Goal: Task Accomplishment & Management: Manage account settings

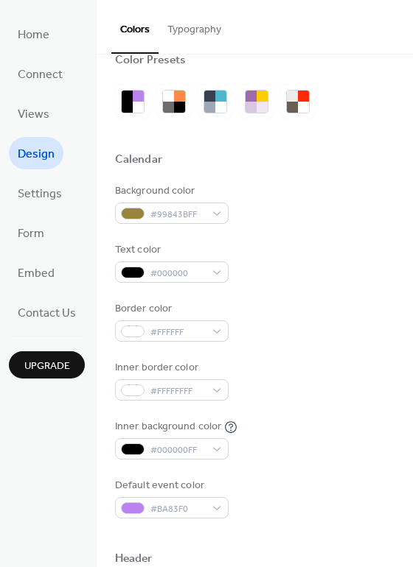
scroll to position [27, 0]
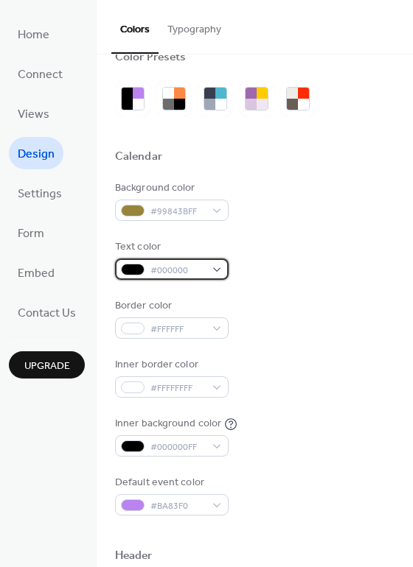
click at [209, 273] on div "#000000" at bounding box center [171, 269] width 113 height 21
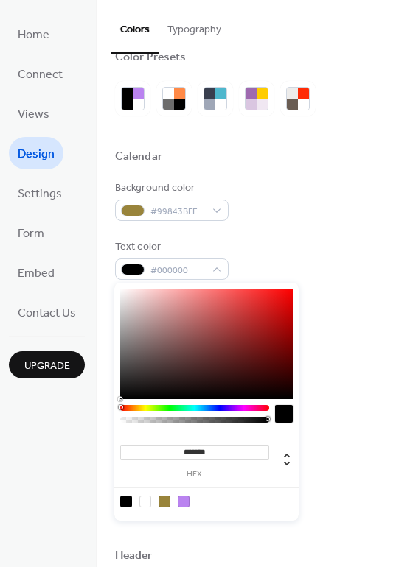
click at [125, 296] on div at bounding box center [206, 344] width 172 height 111
drag, startPoint x: 146, startPoint y: 503, endPoint x: 146, endPoint y: 489, distance: 13.3
click at [146, 503] on div at bounding box center [145, 502] width 12 height 12
type input "*******"
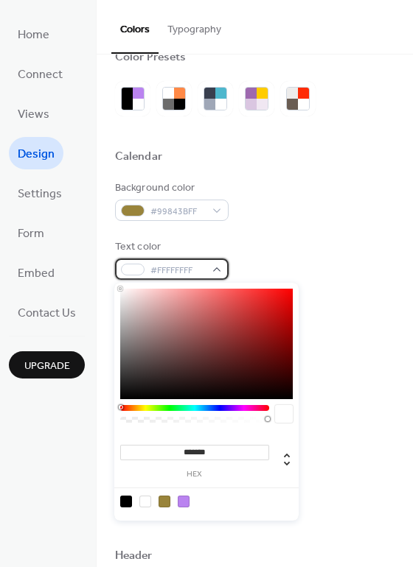
click at [214, 267] on div "#FFFFFFFF" at bounding box center [171, 269] width 113 height 21
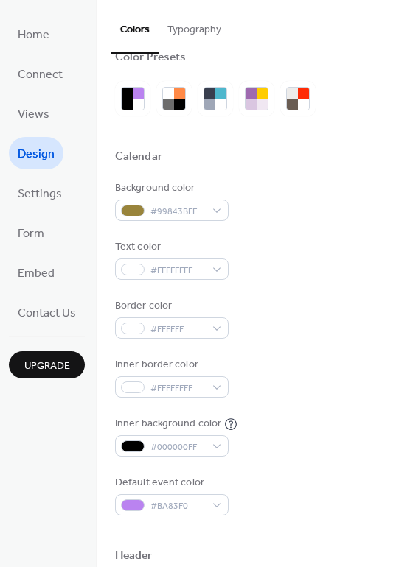
click at [281, 243] on div "Text color #FFFFFFFF" at bounding box center [254, 259] width 279 height 41
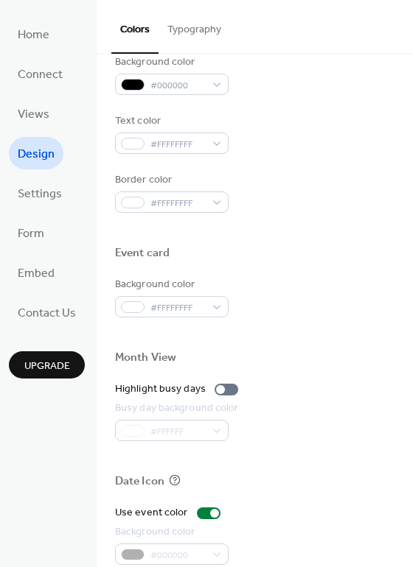
scroll to position [553, 0]
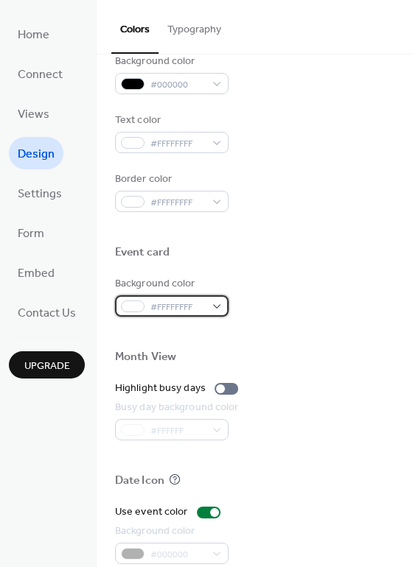
click at [211, 304] on div "#FFFFFFFF" at bounding box center [171, 305] width 113 height 21
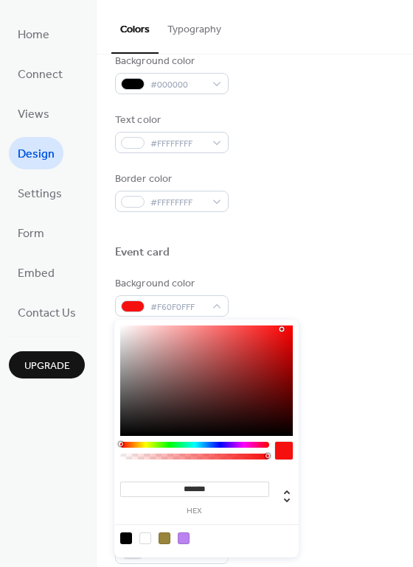
click at [282, 329] on div at bounding box center [206, 381] width 172 height 111
click at [146, 540] on div at bounding box center [145, 539] width 12 height 12
type input "*******"
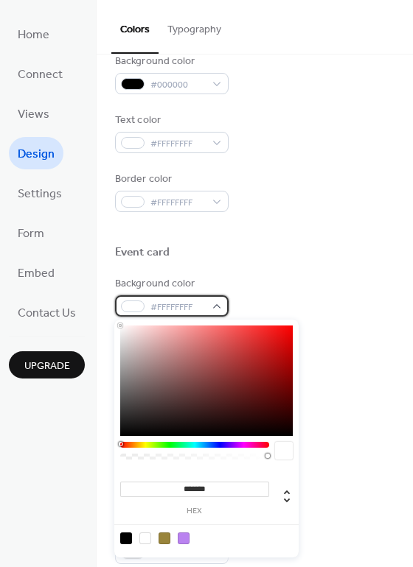
click at [219, 307] on div "#FFFFFFFF" at bounding box center [171, 305] width 113 height 21
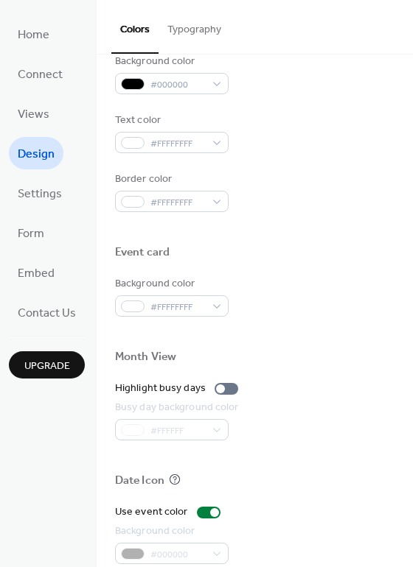
click at [266, 273] on div at bounding box center [254, 271] width 279 height 12
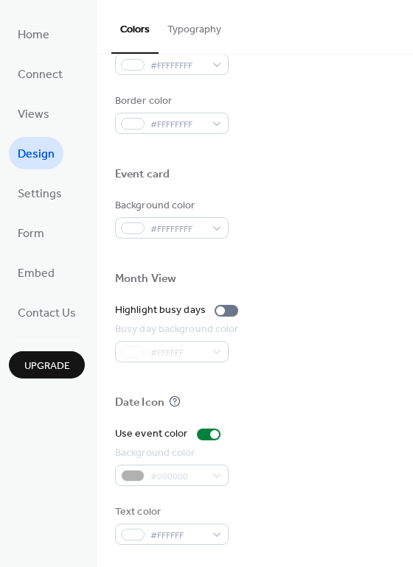
scroll to position [631, 0]
click at [46, 200] on span "Settings" at bounding box center [40, 195] width 44 height 24
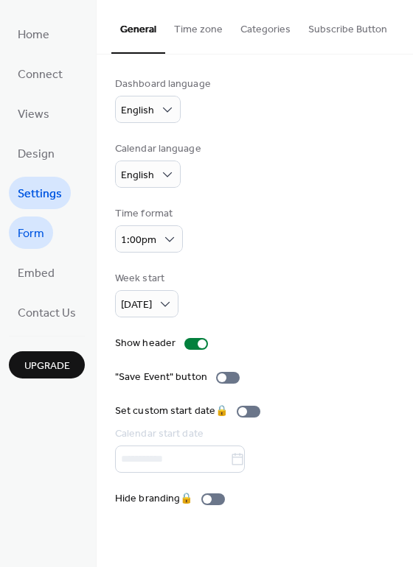
click at [36, 245] on span "Form" at bounding box center [31, 235] width 27 height 24
